Goal: Transaction & Acquisition: Purchase product/service

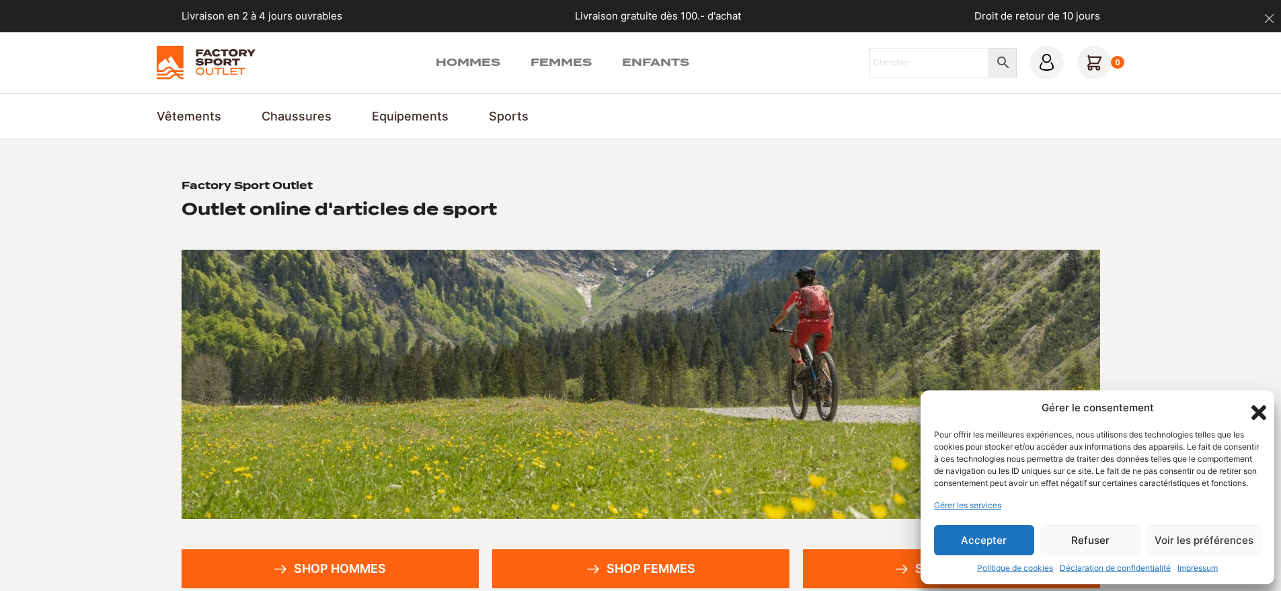
click at [1086, 536] on button "Refuser" at bounding box center [1091, 540] width 100 height 30
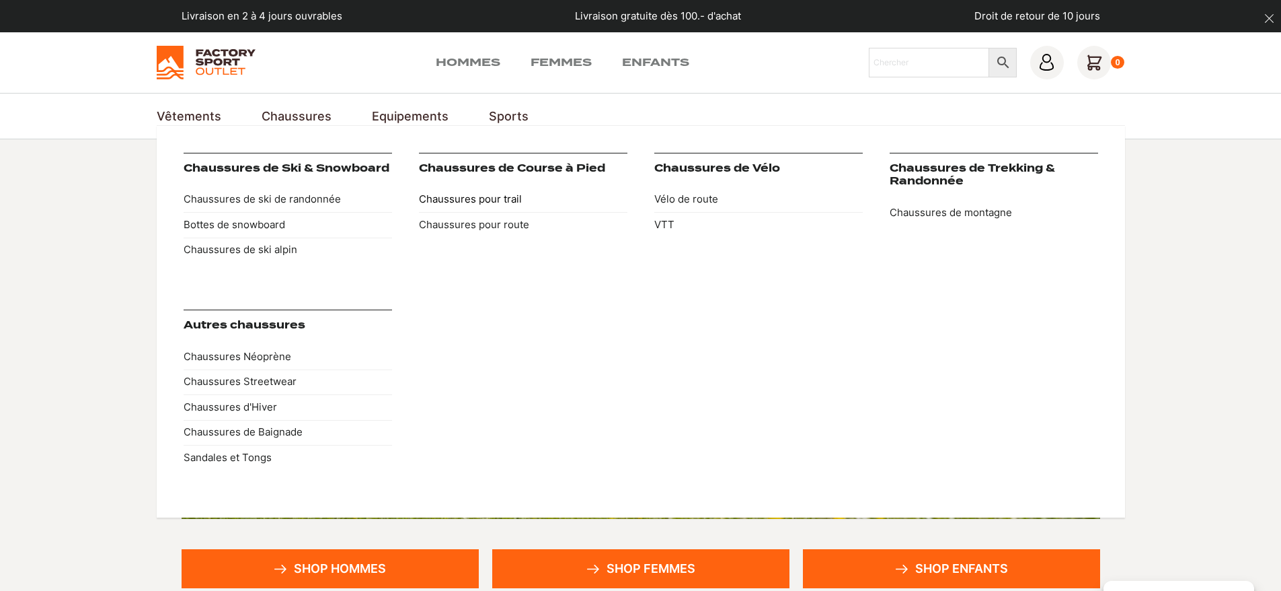
click at [472, 198] on link "Chaussures pour trail" at bounding box center [523, 200] width 209 height 26
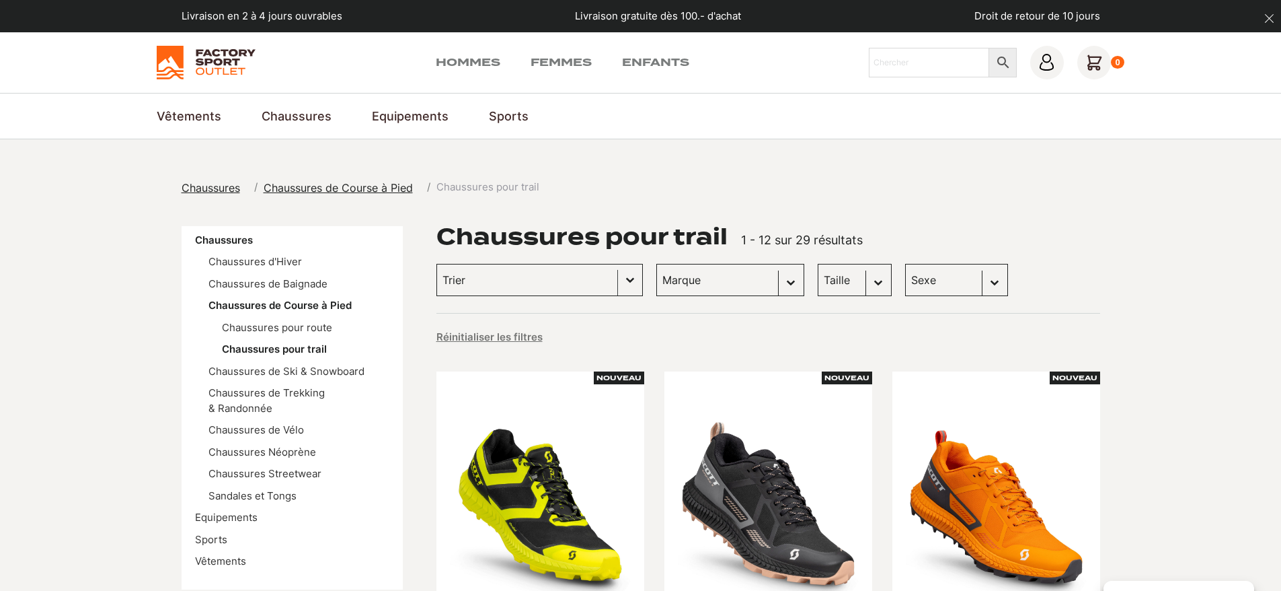
click at [618, 283] on button "Basculer la liste" at bounding box center [630, 279] width 24 height 31
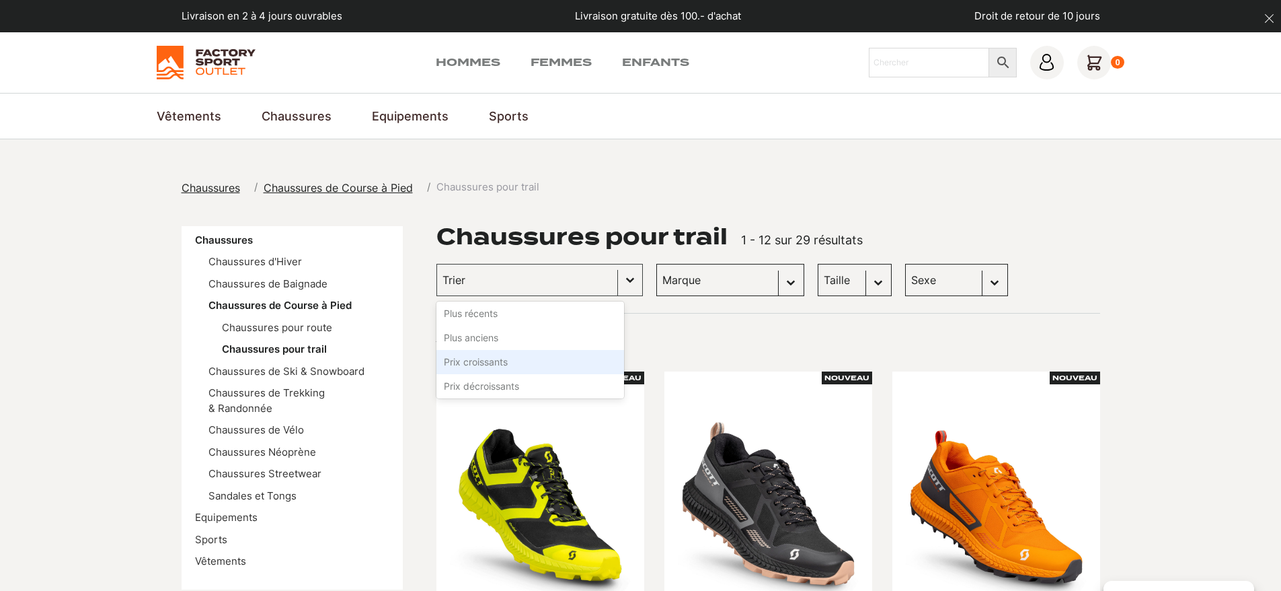
click at [499, 364] on li "Prix croissants" at bounding box center [531, 362] width 188 height 24
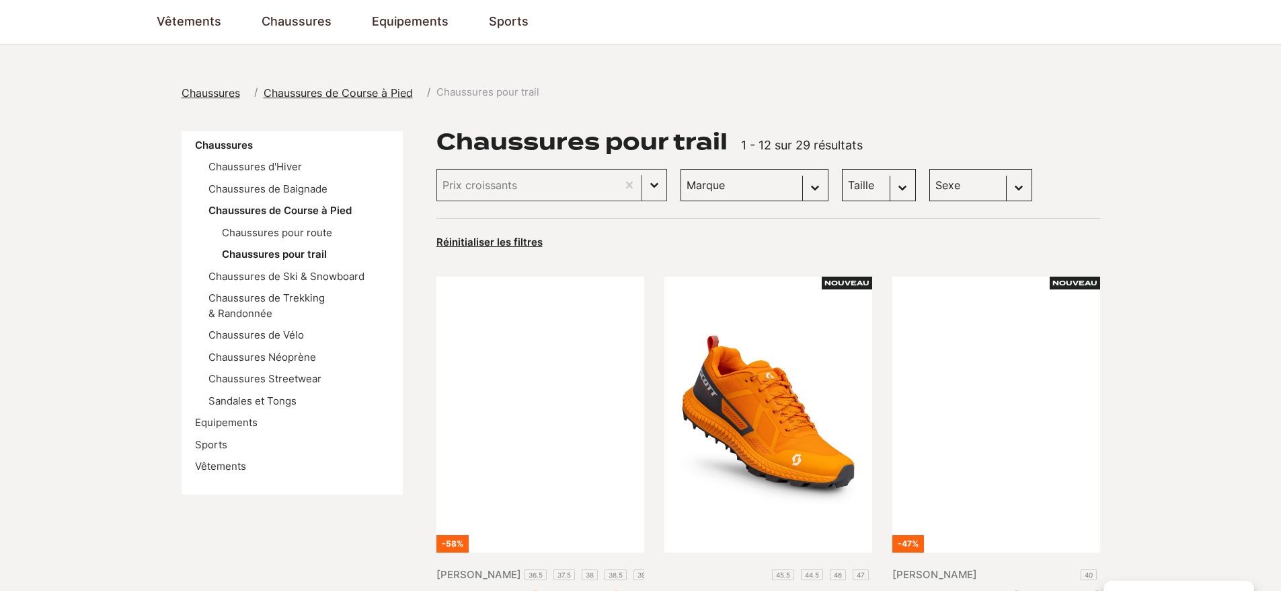
scroll to position [94, 0]
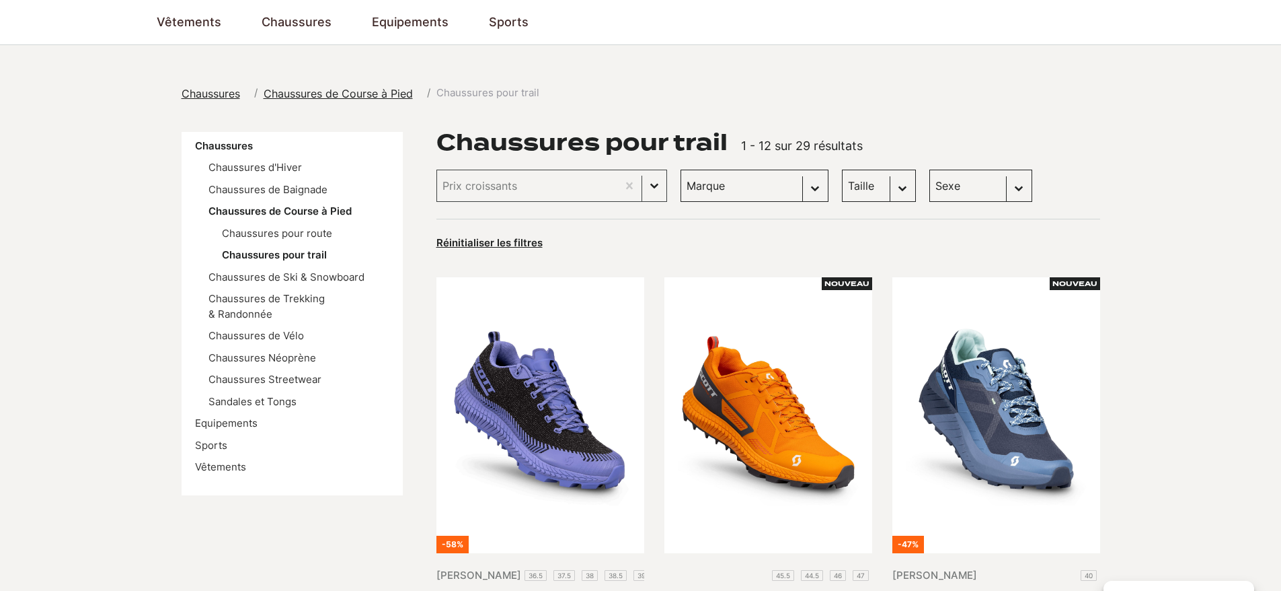
click at [842, 186] on select "Taille 36 (1) 36.5 (1) 37.5 (1) 38 (1) 38.5 (1) 39 (1) 40 (1) 40.5 (1) 43 (1) 4…" at bounding box center [879, 186] width 74 height 32
click at [842, 170] on select "Taille 36 (1) 36.5 (1) 37.5 (1) 38 (1) 38.5 (1) 39 (1) 40 (1) 40.5 (1) 43 (1) 4…" at bounding box center [879, 186] width 74 height 32
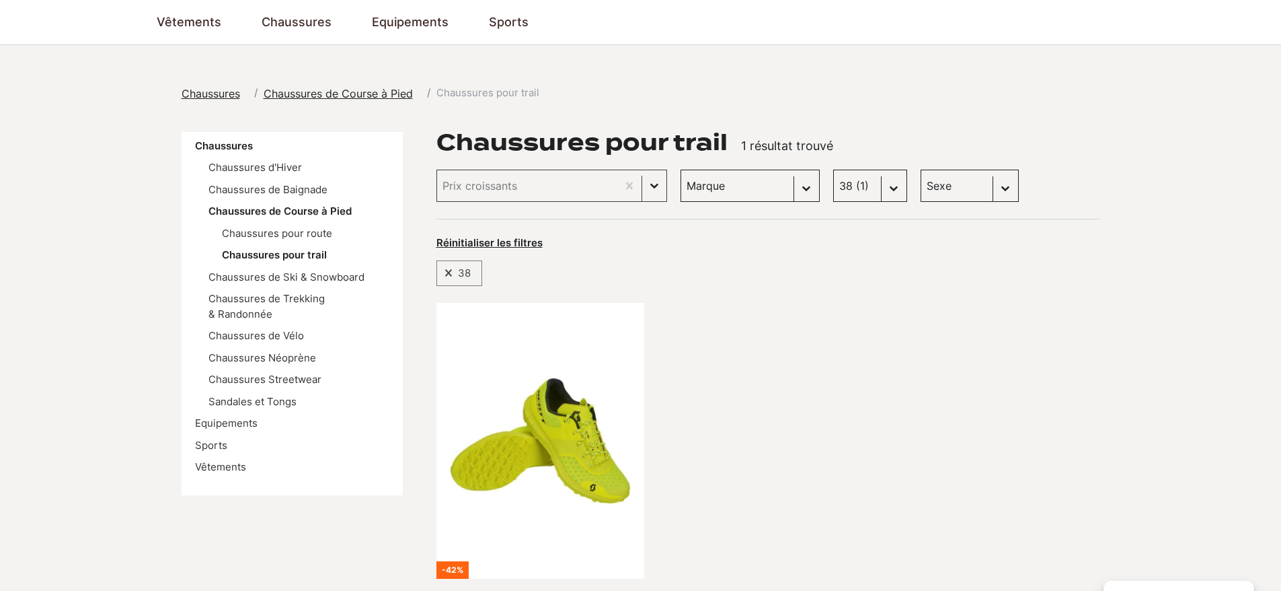
click at [833, 180] on select "Taille 36 (1) 36.5 (1) 37.5 (1) 38 (1) 38.5 (1) 39 (1) 40 (1) 40.5 (1) 43 (1) 4…" at bounding box center [870, 186] width 74 height 32
select select "37-5"
click at [833, 170] on select "Taille 36 (1) 36.5 (1) 37.5 (1) 38 (1) 38.5 (1) 39 (1) 40 (1) 40.5 (1) 43 (1) 4…" at bounding box center [870, 186] width 74 height 32
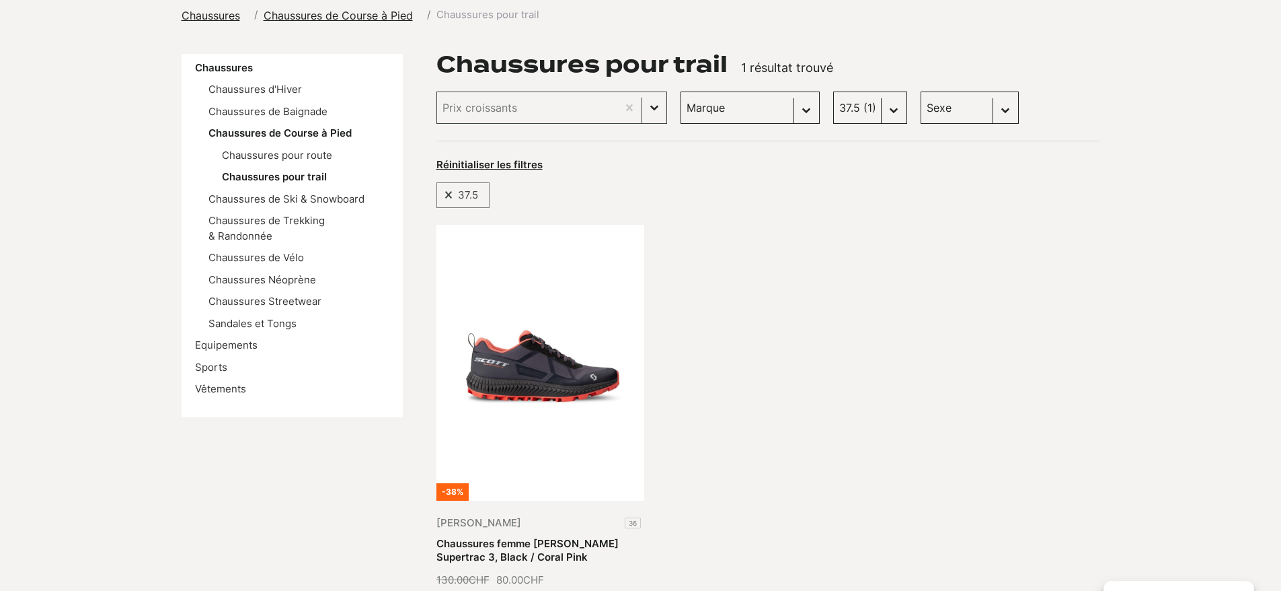
scroll to position [174, 0]
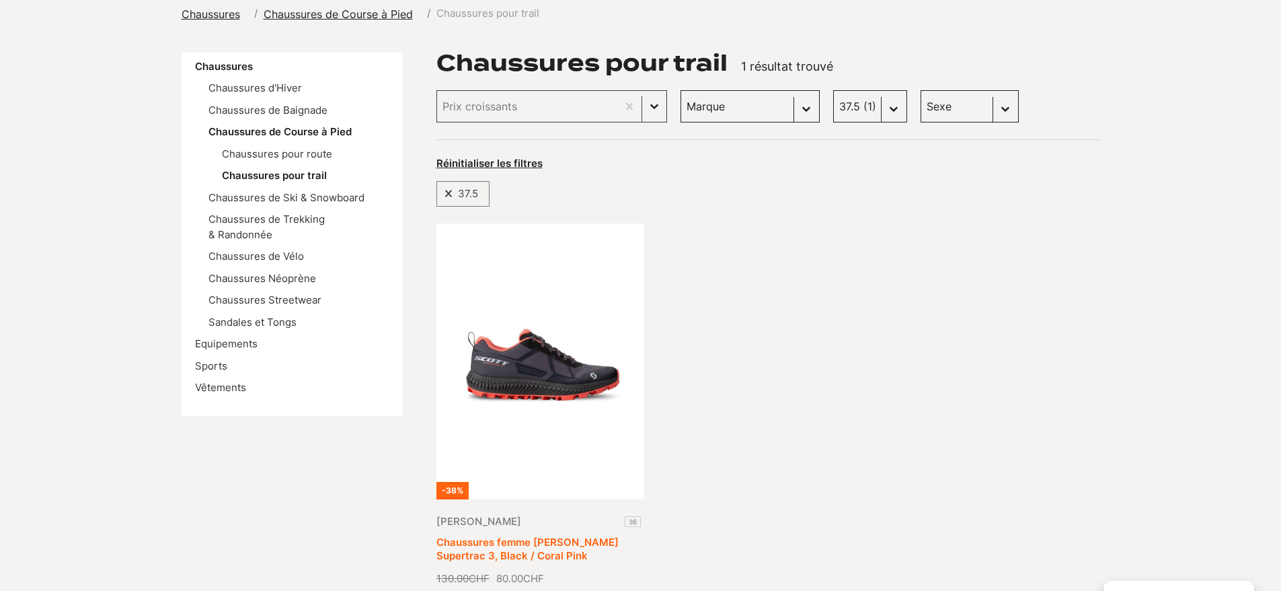
click at [565, 535] on link "Chaussures femme [PERSON_NAME] Supertrac 3, Black / Coral Pink" at bounding box center [528, 548] width 182 height 26
click at [833, 111] on select "Taille 36 (1) 36.5 (1) 37.5 (1) 38 (1) 38.5 (1) 39 (1) 40 (1) 40.5 (1) 43 (1) 4…" at bounding box center [870, 106] width 74 height 32
click at [443, 192] on span at bounding box center [448, 193] width 10 height 9
select select
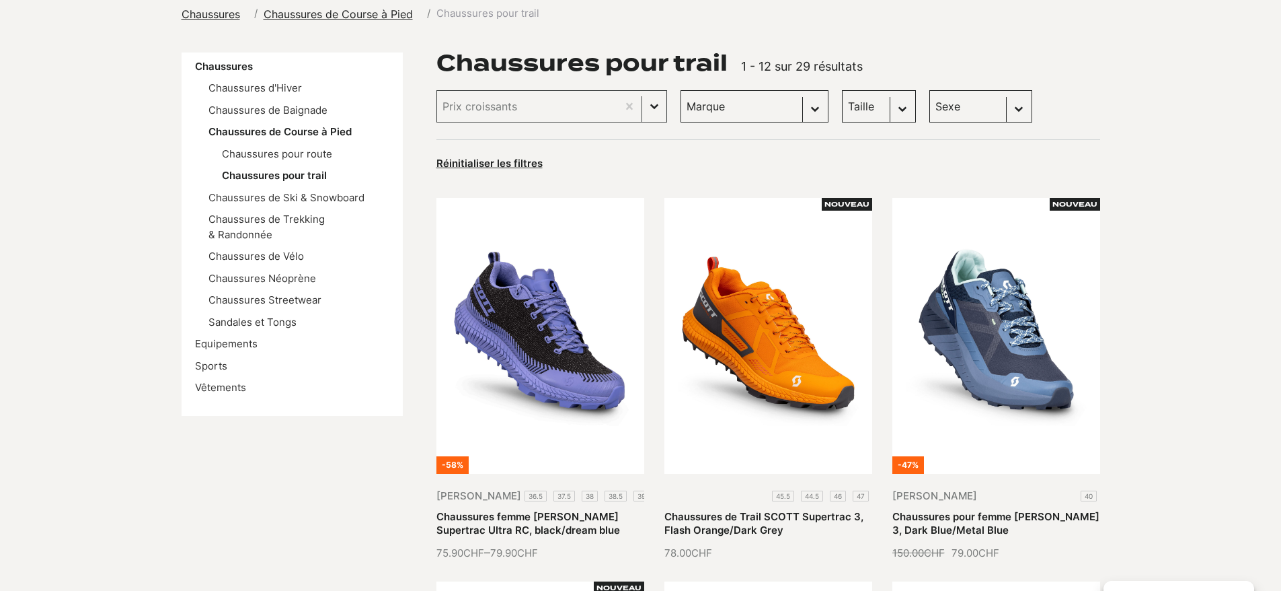
click at [842, 98] on select "Taille 36 (1) 36.5 (1) 37.5 (1) 38 (1) 38.5 (1) 39 (1) 40 (1) 40.5 (1) 43 (1) 4…" at bounding box center [879, 106] width 74 height 32
